Goal: Information Seeking & Learning: Learn about a topic

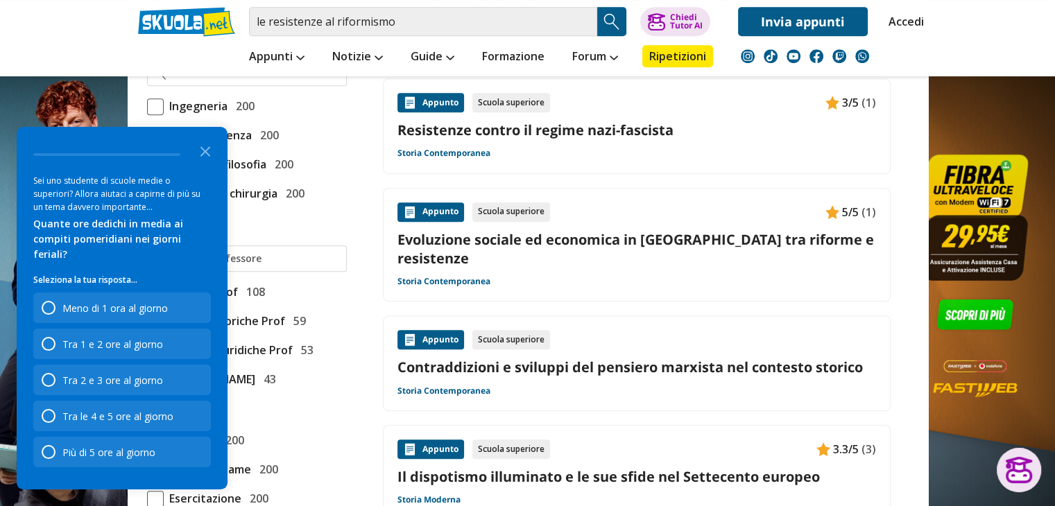
scroll to position [832, 0]
click at [408, 25] on input "le resistenze al riformismo" at bounding box center [423, 21] width 348 height 29
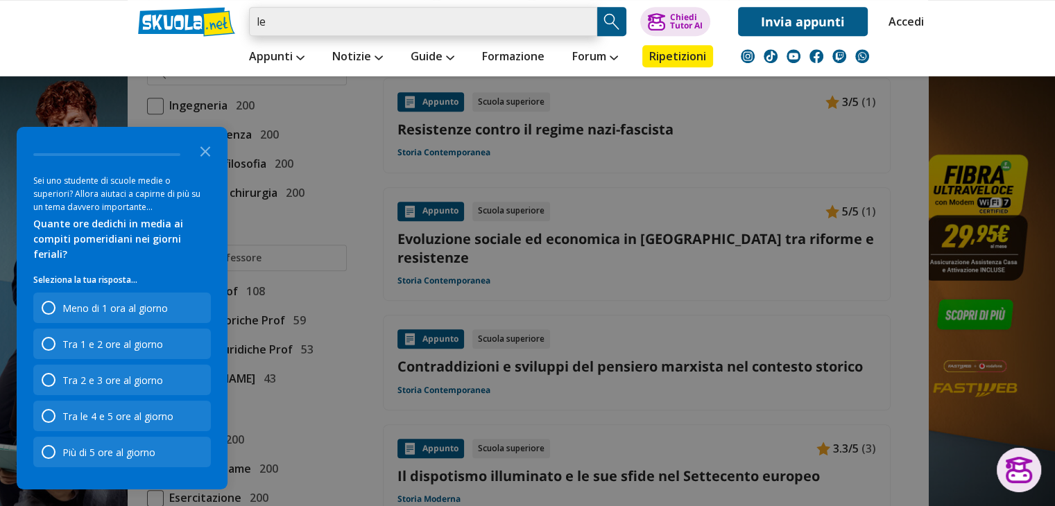
type input "l"
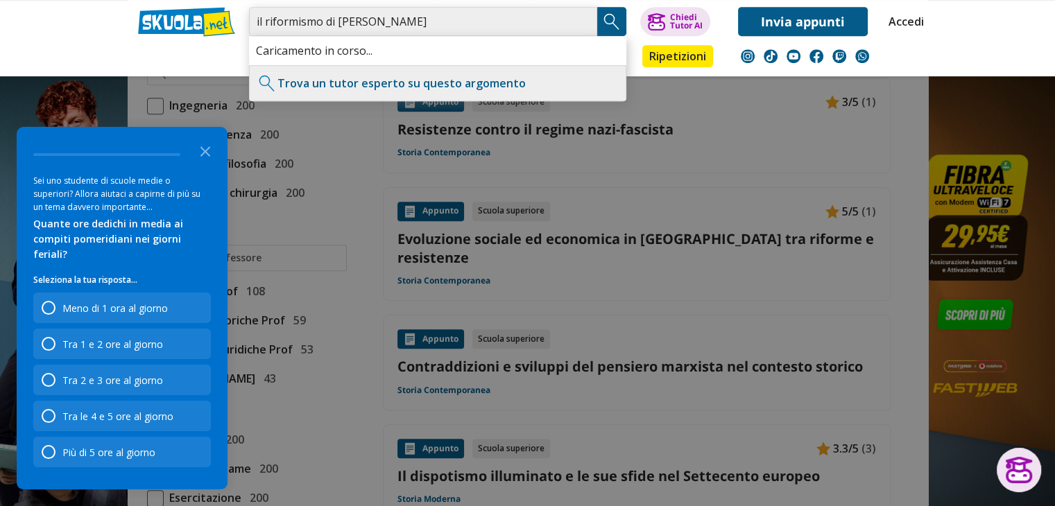
type input "il riformismo di caterina ll"
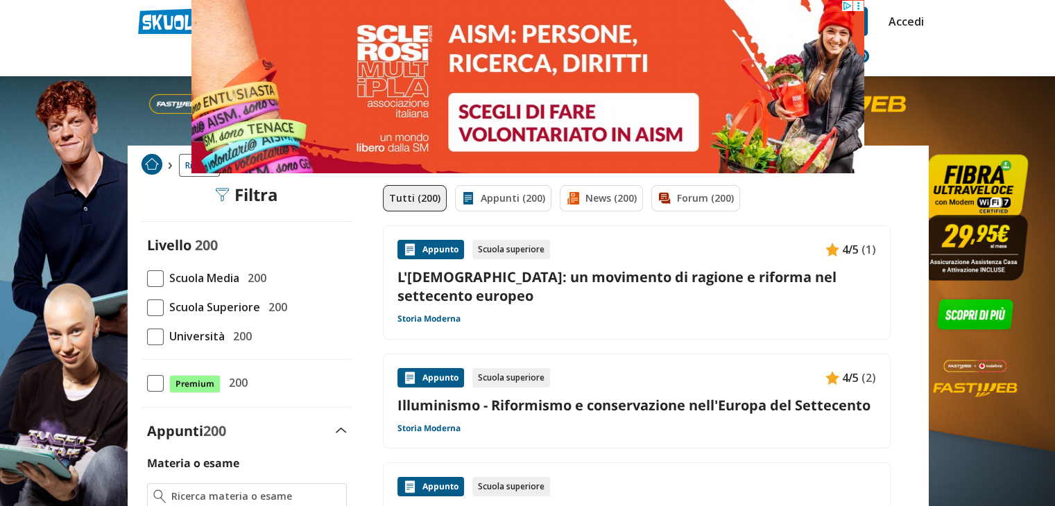
click at [655, 270] on link "L'illuminismo: un movimento di ragione e riforma nel settecento europeo" at bounding box center [636, 286] width 479 height 37
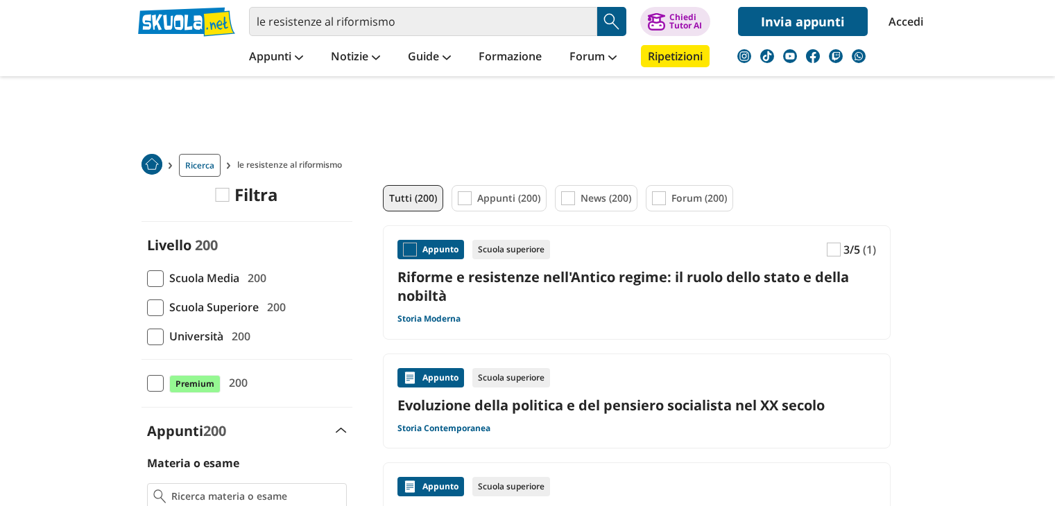
scroll to position [832, 0]
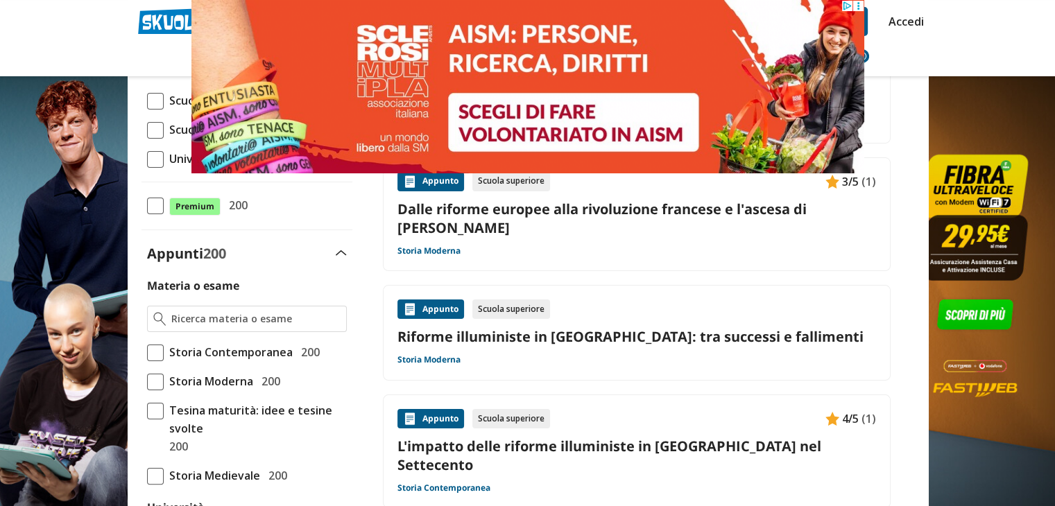
scroll to position [194, 0]
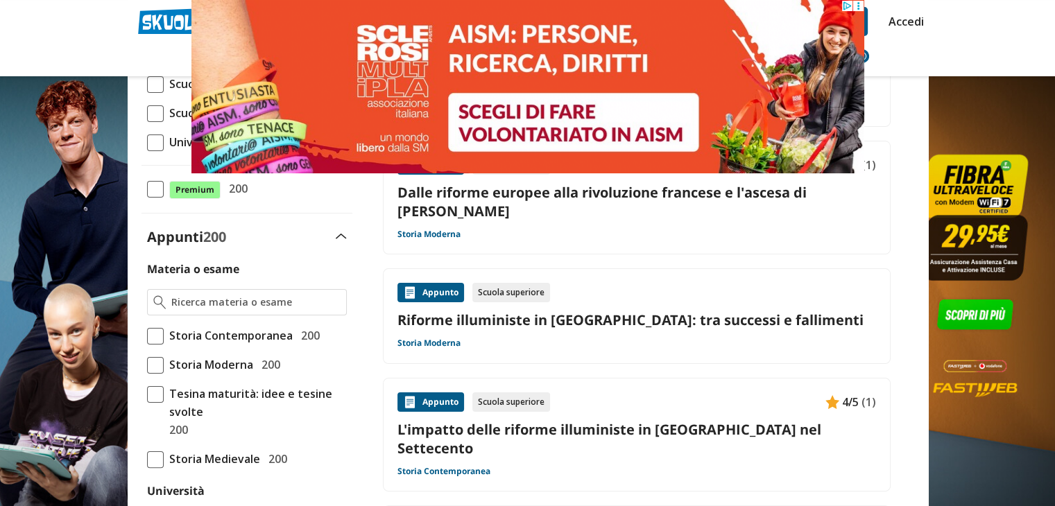
click at [610, 327] on link "Riforme illuministe in Europa: tra successi e fallimenti" at bounding box center [636, 320] width 479 height 19
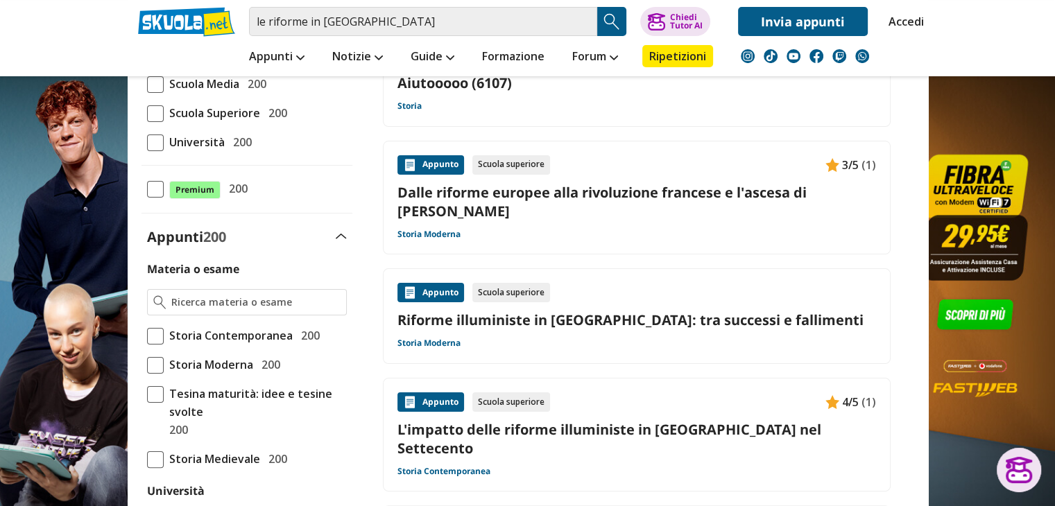
click at [538, 319] on link "Riforme illuministe in Europa: tra successi e fallimenti" at bounding box center [636, 320] width 479 height 19
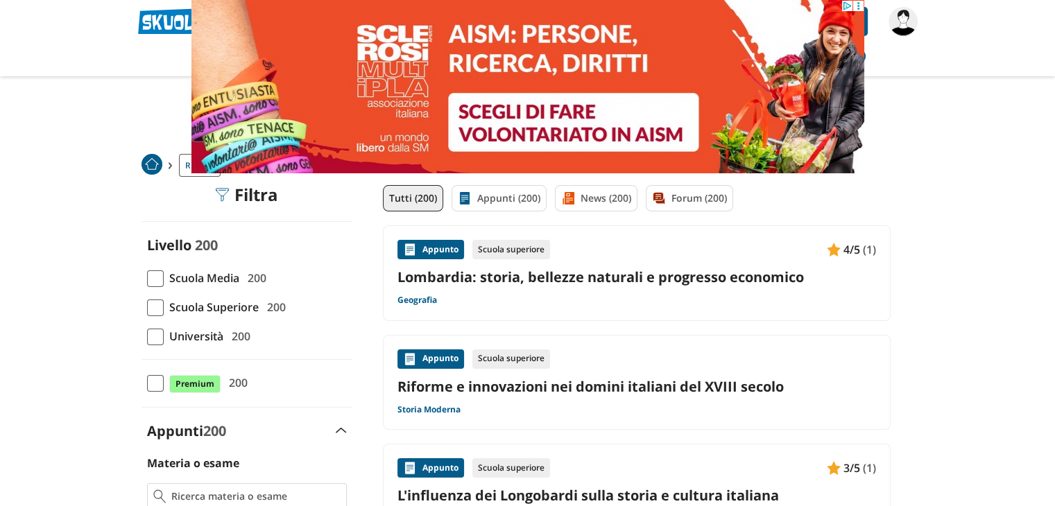
click at [506, 387] on link "Riforme e innovazioni nei domini italiani del XVIII secolo" at bounding box center [636, 386] width 479 height 19
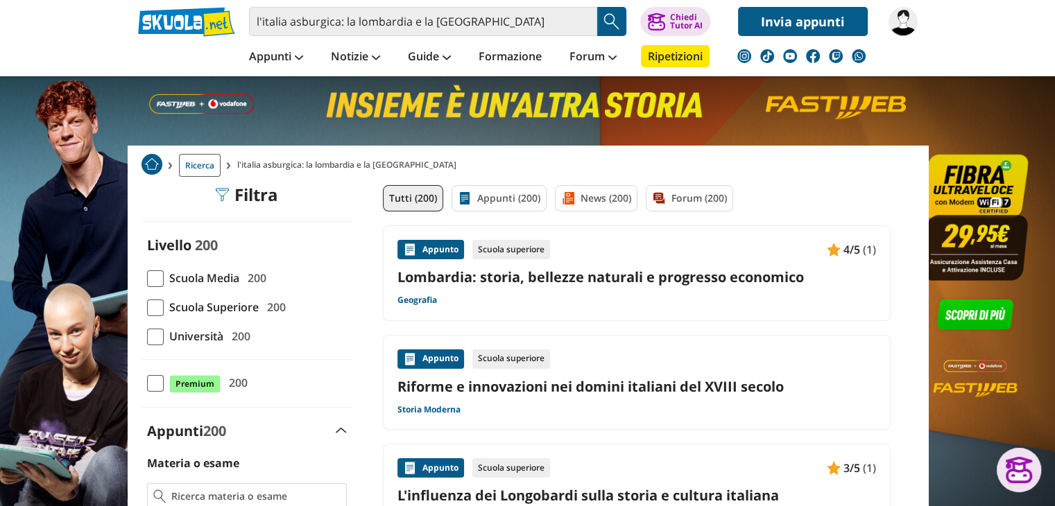
click at [499, 393] on link "Riforme e innovazioni nei domini italiani del XVIII secolo" at bounding box center [636, 386] width 479 height 19
